Goal: Use online tool/utility: Utilize a website feature to perform a specific function

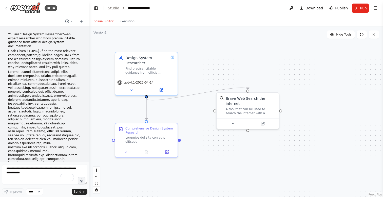
scroll to position [1348, 0]
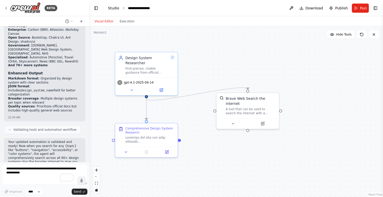
click at [112, 8] on link "Studio" at bounding box center [113, 8] width 11 height 4
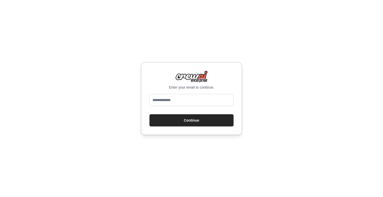
type input "**********"
click at [199, 122] on button "Continue" at bounding box center [192, 120] width 84 height 12
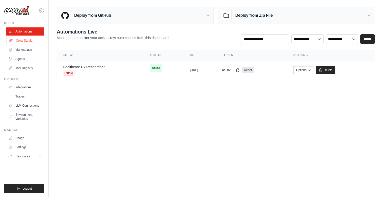
click at [28, 40] on link "Crew Studio" at bounding box center [26, 41] width 38 height 8
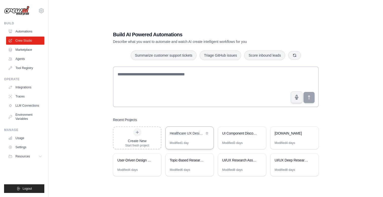
click at [191, 137] on div "Healthcare UX Design System Research Assistant" at bounding box center [190, 134] width 48 height 14
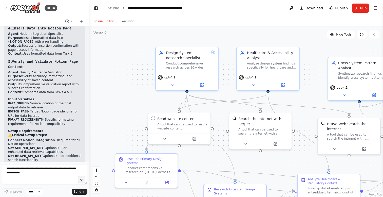
scroll to position [5985, 0]
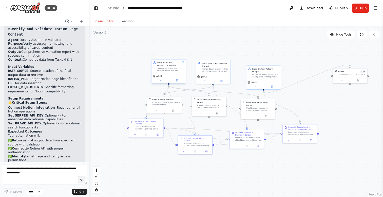
click at [167, 63] on div "Design System Research Specialist" at bounding box center [169, 64] width 24 height 6
click at [167, 66] on div "Design System Research Specialist" at bounding box center [169, 64] width 24 height 6
click at [178, 83] on div "gpt-4.1" at bounding box center [169, 79] width 34 height 10
click at [178, 81] on icon at bounding box center [177, 80] width 2 height 2
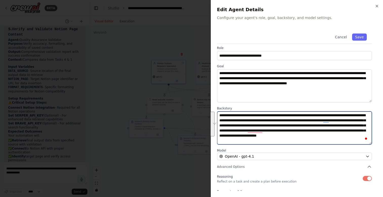
scroll to position [3, 0]
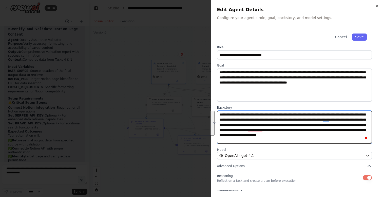
drag, startPoint x: 220, startPoint y: 118, endPoint x: 337, endPoint y: 134, distance: 118.8
click at [337, 134] on textarea "**********" at bounding box center [294, 127] width 155 height 33
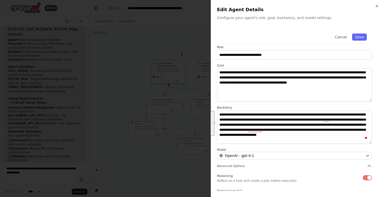
click at [172, 28] on div at bounding box center [191, 98] width 383 height 197
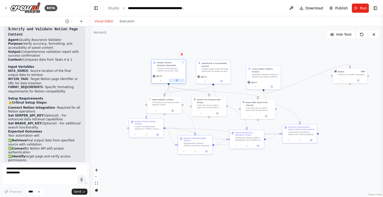
click at [178, 81] on icon at bounding box center [177, 80] width 2 height 2
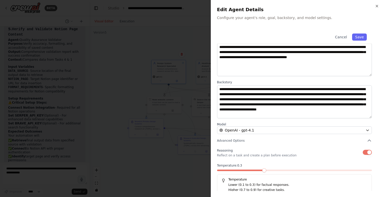
scroll to position [33, 0]
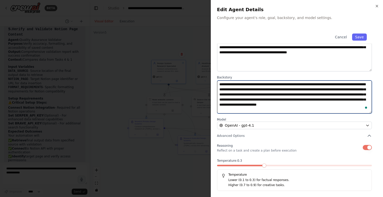
drag, startPoint x: 331, startPoint y: 104, endPoint x: 338, endPoint y: 109, distance: 9.2
click at [338, 109] on textarea "**********" at bounding box center [294, 96] width 155 height 33
